Goal: Task Accomplishment & Management: Manage account settings

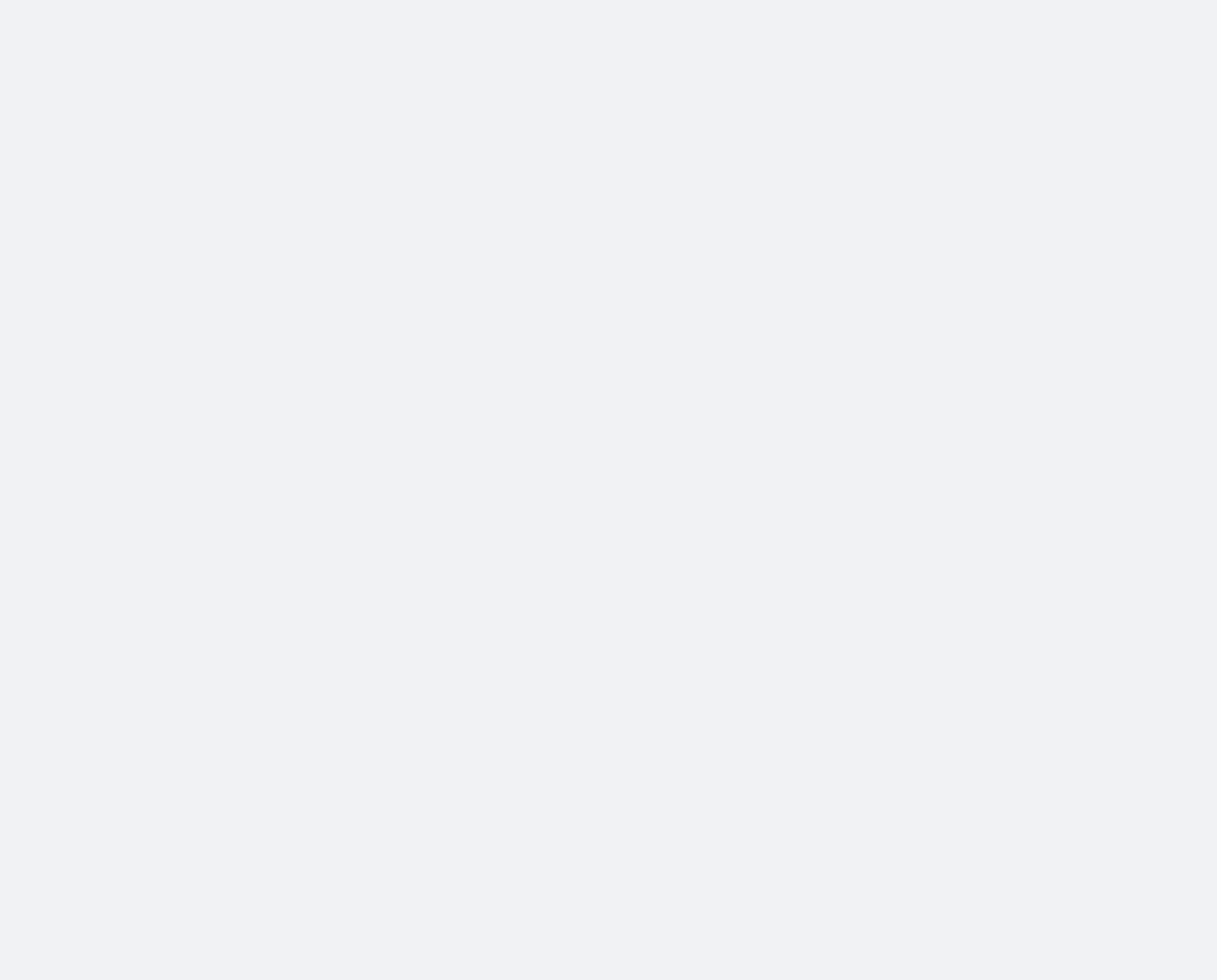
click at [622, 145] on body at bounding box center [608, 490] width 1217 height 980
